Goal: Task Accomplishment & Management: Use online tool/utility

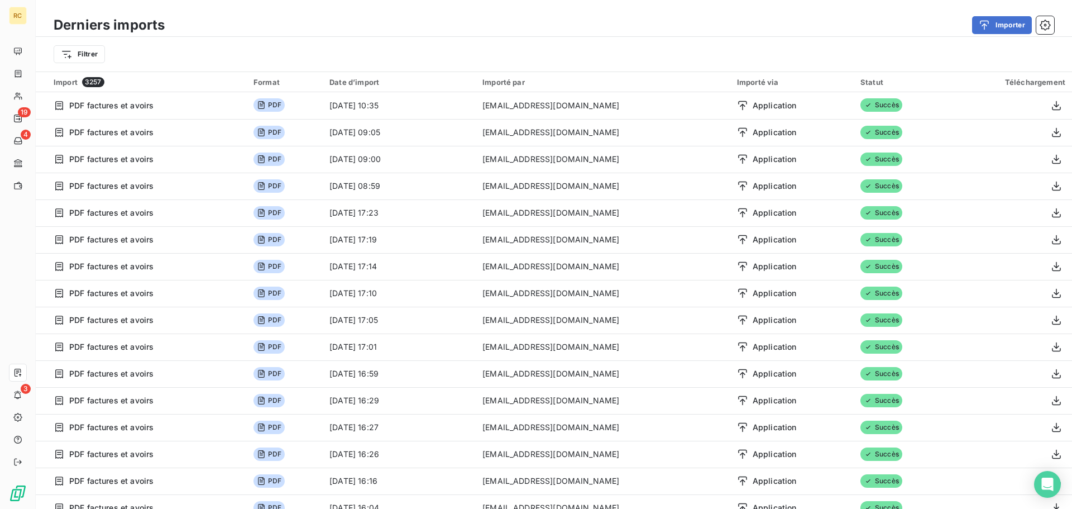
click at [1012, 40] on div "Filtrer" at bounding box center [554, 54] width 1036 height 35
click at [1006, 29] on button "Importer" at bounding box center [1002, 25] width 60 height 18
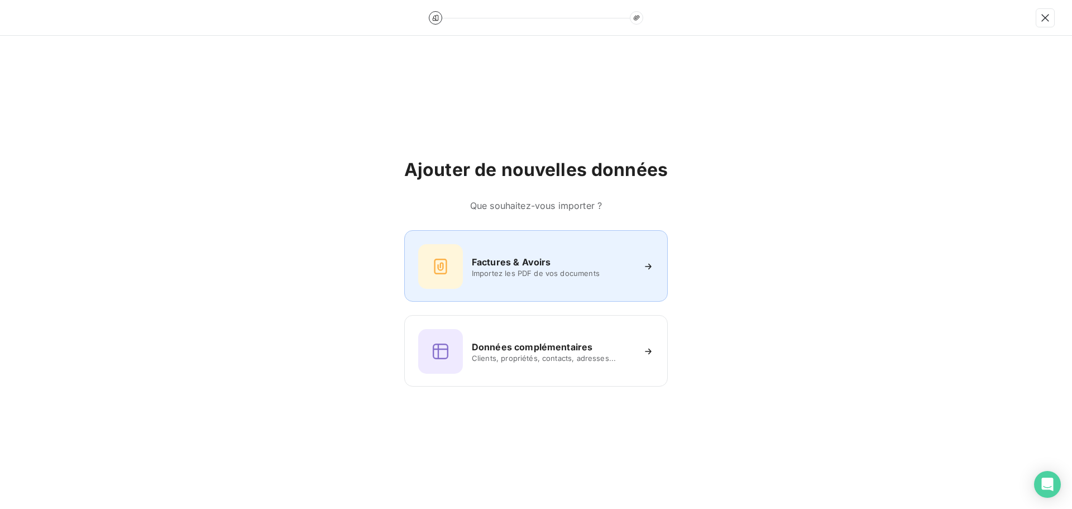
click at [488, 249] on div "Factures & Avoirs Importez les PDF de vos documents" at bounding box center [536, 266] width 236 height 45
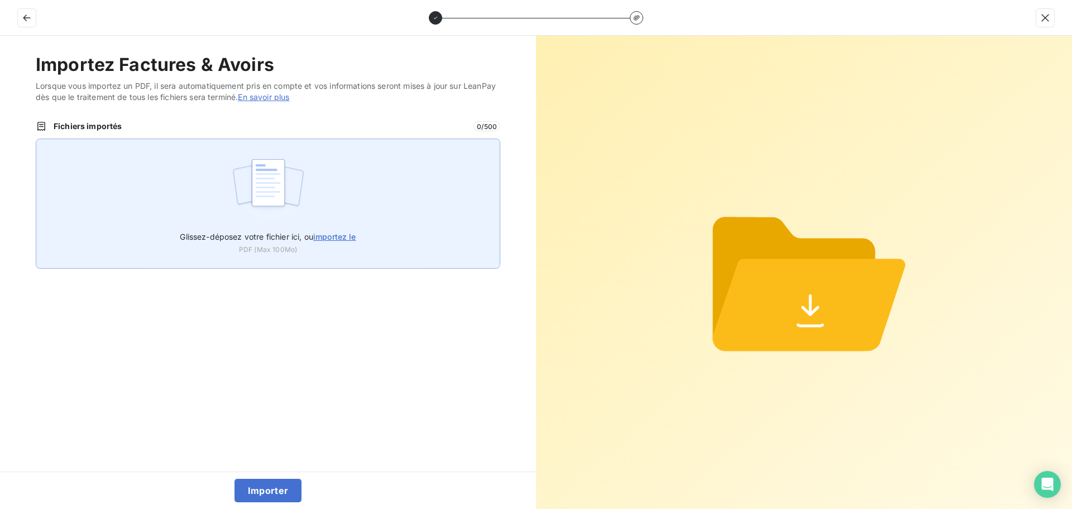
click at [222, 169] on div "Glissez-déposez votre fichier ici, ou importez le PDF (Max 100Mo)" at bounding box center [268, 203] width 465 height 130
type input "C:\fakepath\FC38769.pdf"
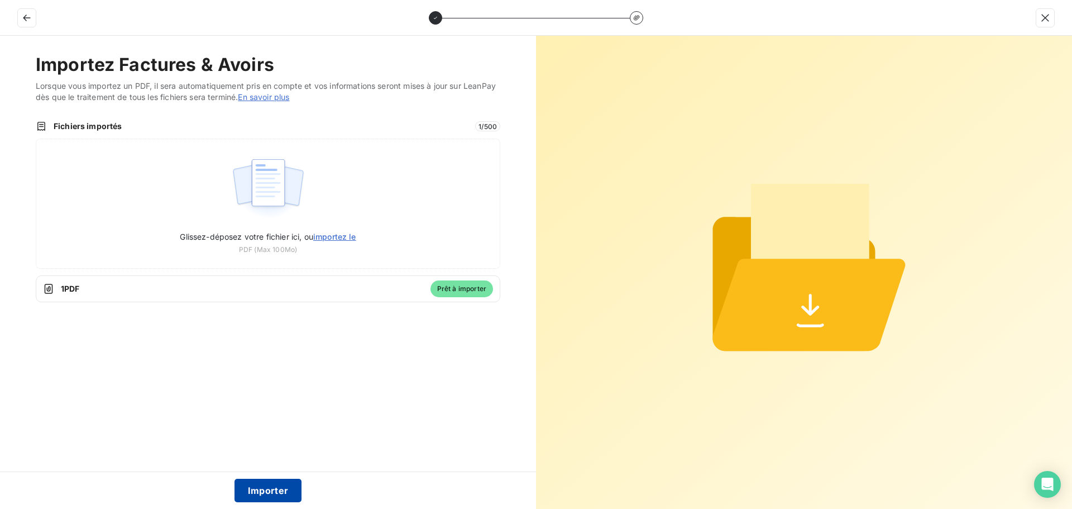
click at [270, 489] on button "Importer" at bounding box center [269, 490] width 68 height 23
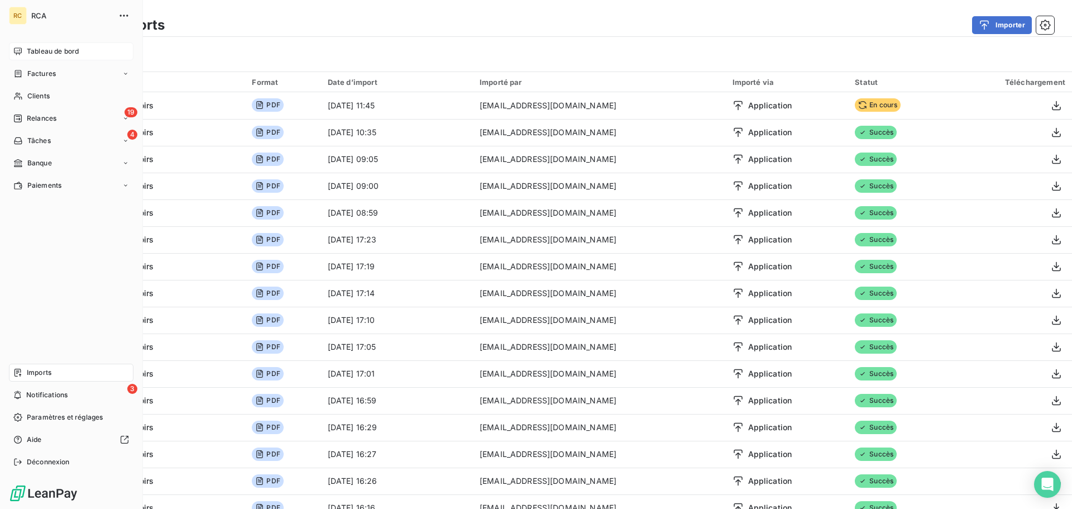
click at [32, 51] on span "Tableau de bord" at bounding box center [53, 51] width 52 height 10
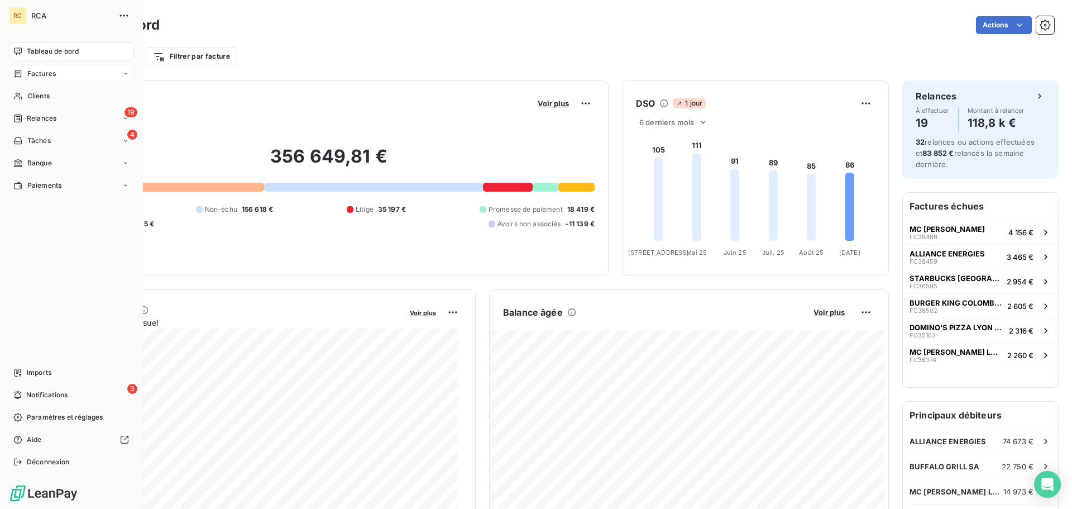
click at [51, 68] on div "Factures" at bounding box center [71, 74] width 125 height 18
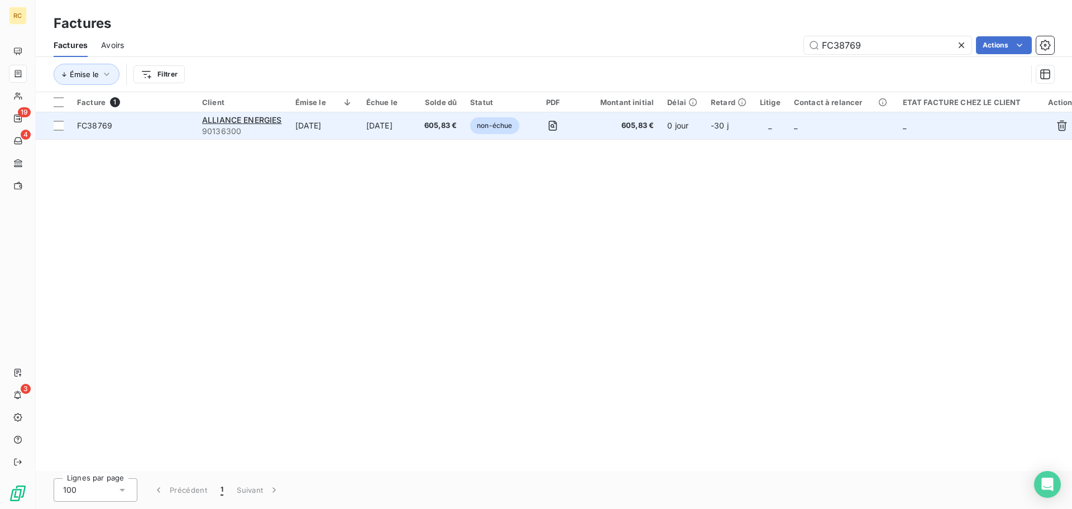
click at [88, 126] on span "FC38769" at bounding box center [94, 125] width 35 height 9
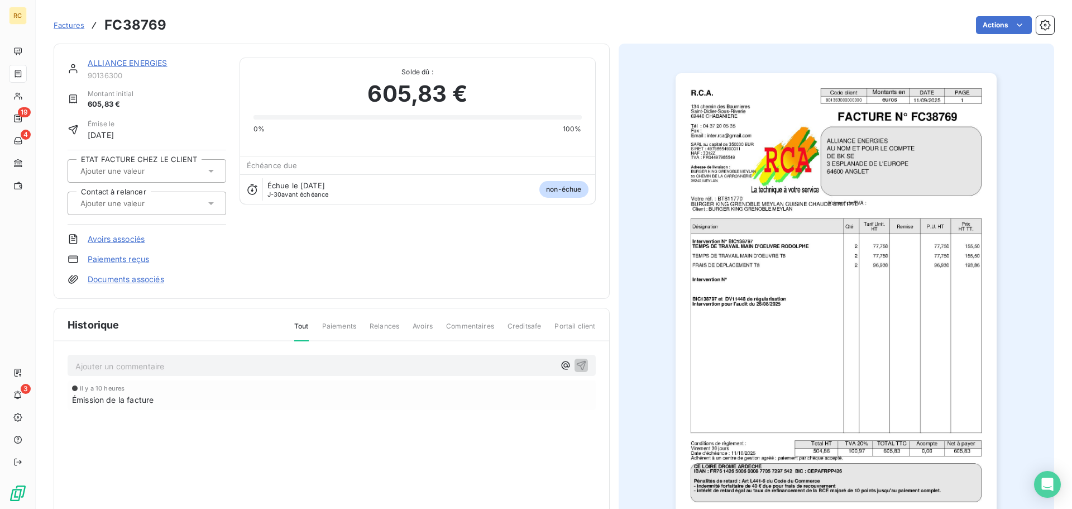
click at [127, 278] on link "Documents associés" at bounding box center [126, 279] width 77 height 11
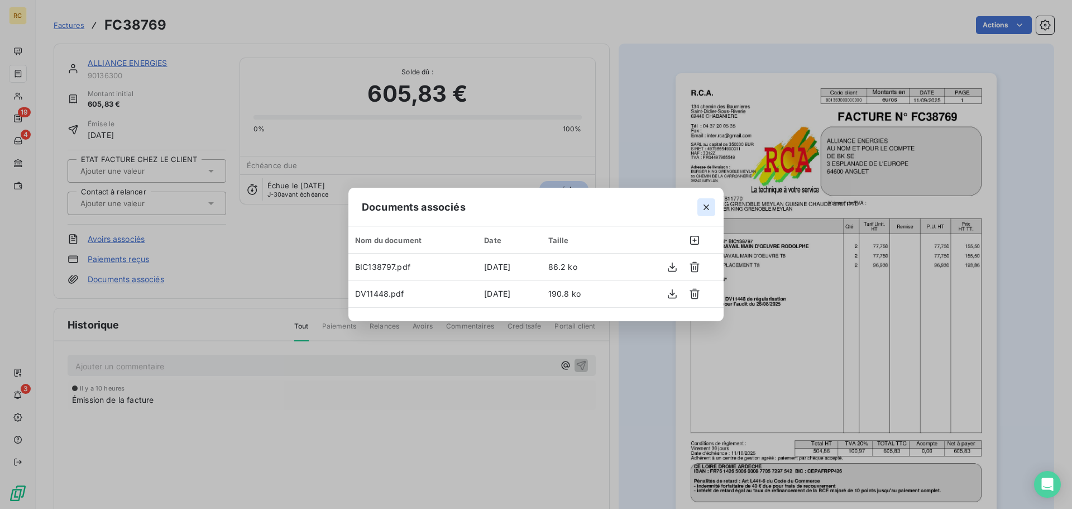
click at [706, 203] on icon "button" at bounding box center [706, 207] width 11 height 11
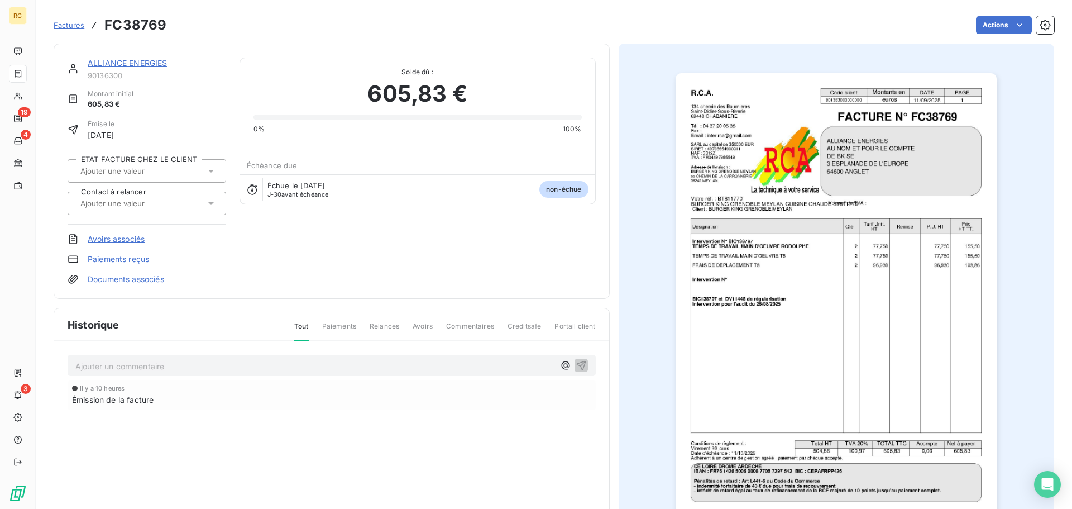
click at [270, 114] on div "0% 100%" at bounding box center [418, 122] width 328 height 23
